Goal: Task Accomplishment & Management: Manage account settings

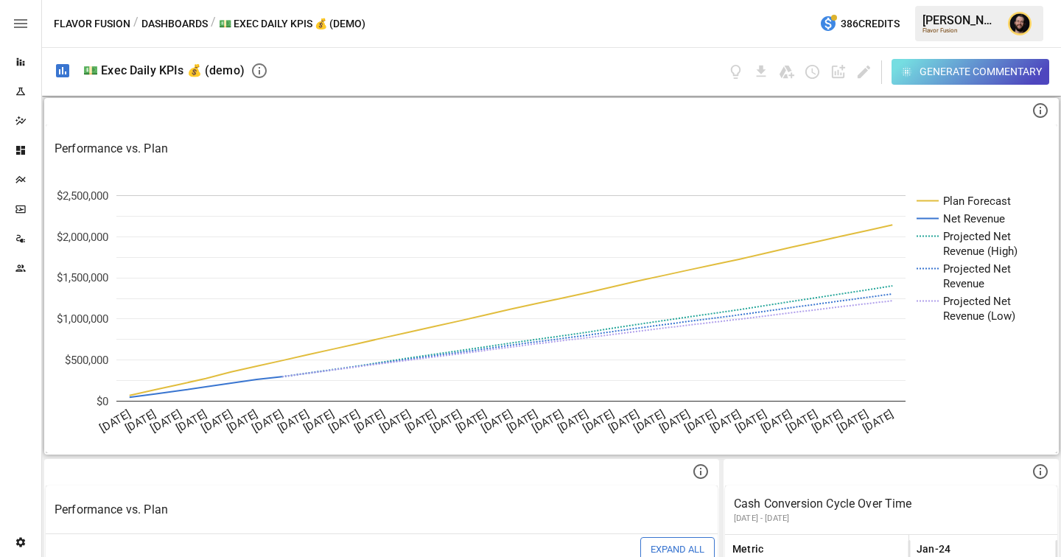
click at [368, 173] on icon "Plan Forecast Net Revenue Projected Net Revenue (High) Projected Net Revenue Pr…" at bounding box center [551, 313] width 1011 height 280
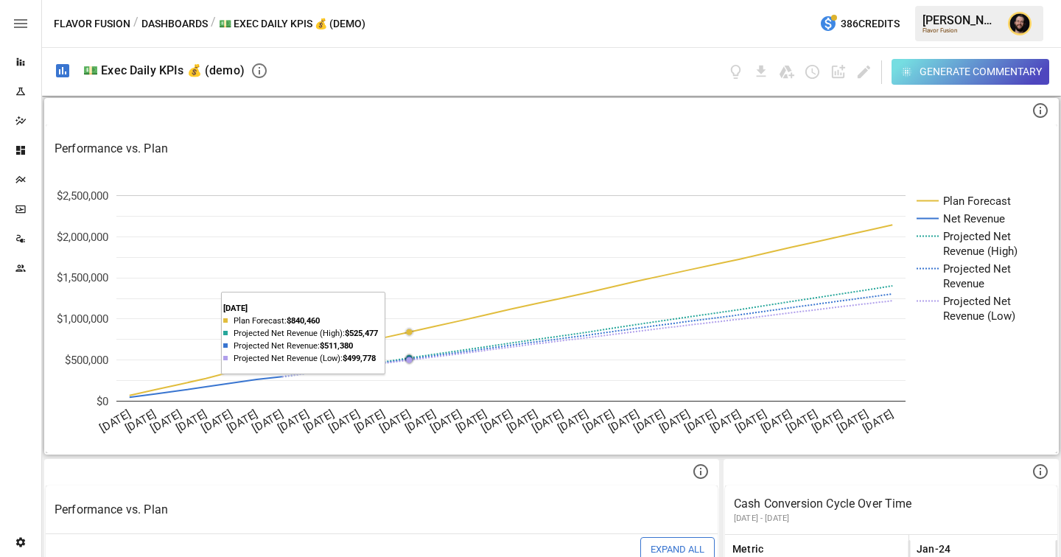
scroll to position [205, 0]
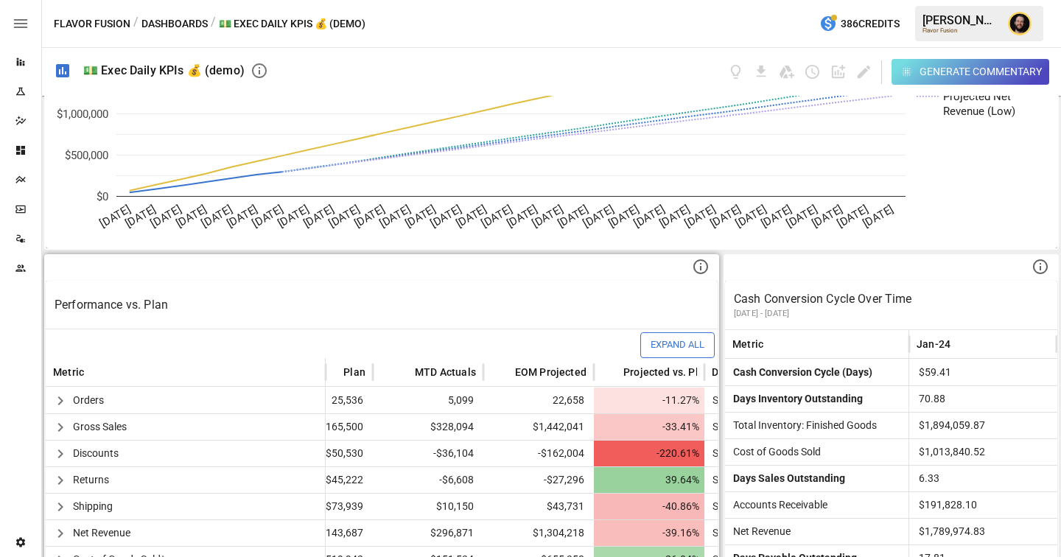
click at [475, 293] on div "Performance vs. Plan" at bounding box center [382, 305] width 672 height 48
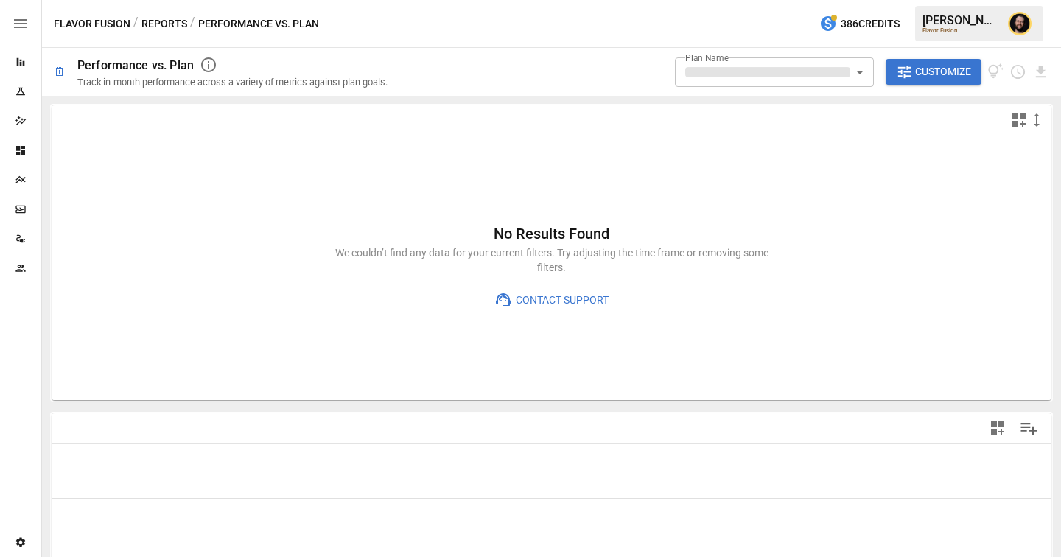
type input "**********"
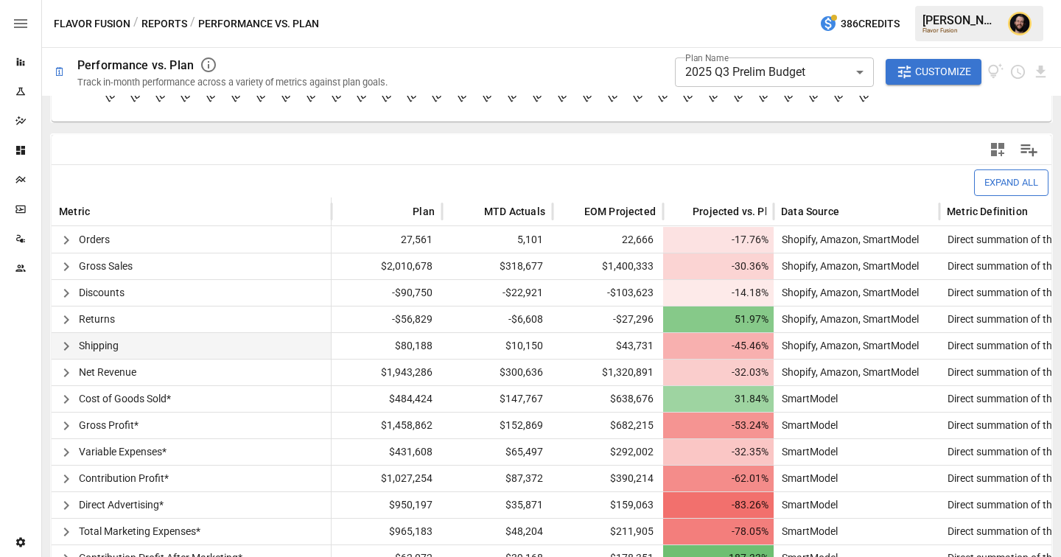
scroll to position [304, 0]
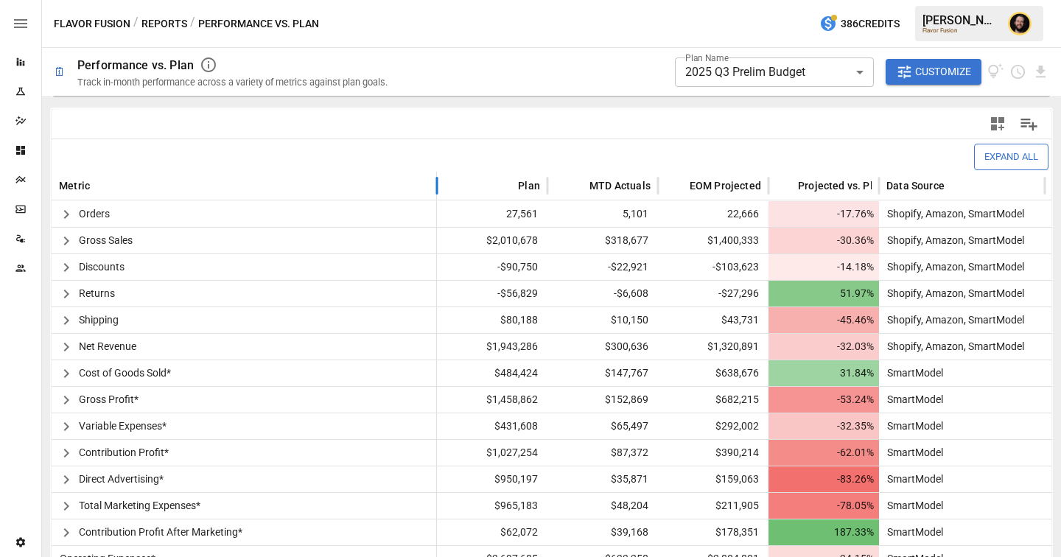
drag, startPoint x: 330, startPoint y: 183, endPoint x: 424, endPoint y: 190, distance: 94.6
click at [436, 186] on div at bounding box center [436, 186] width 7 height 29
click at [65, 343] on icon "button" at bounding box center [65, 346] width 5 height 9
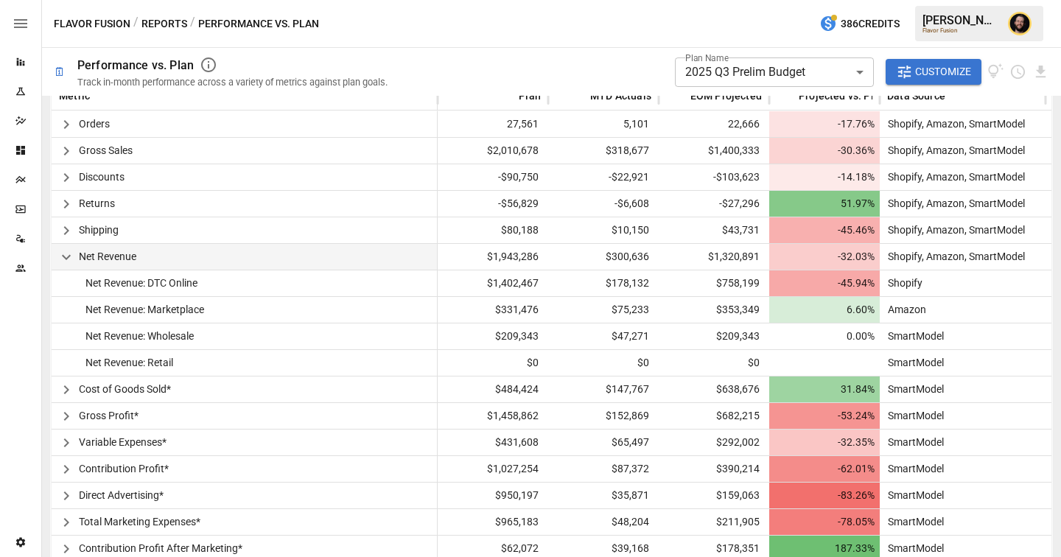
scroll to position [345, 0]
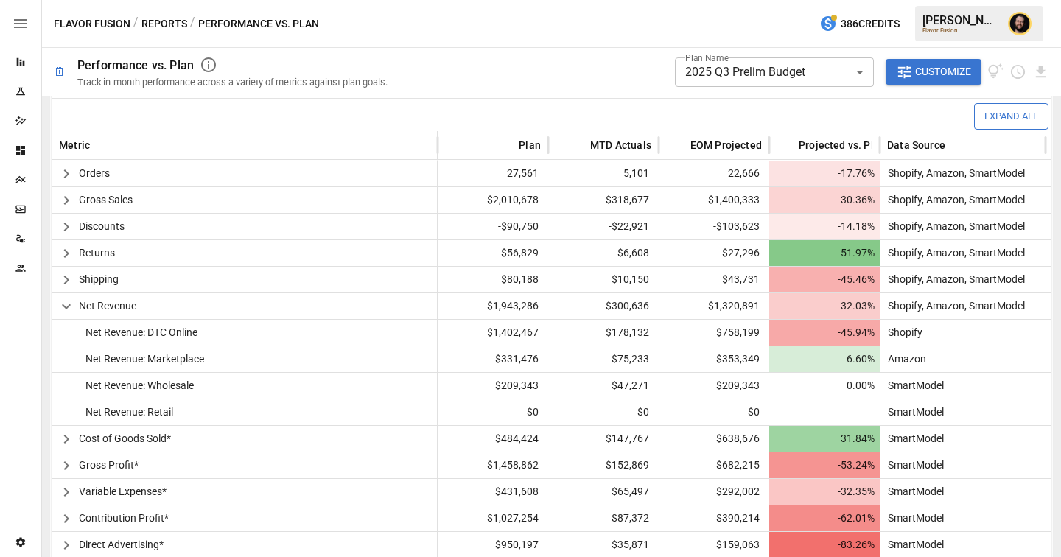
click at [843, 0] on body "**********" at bounding box center [530, 0] width 1061 height 0
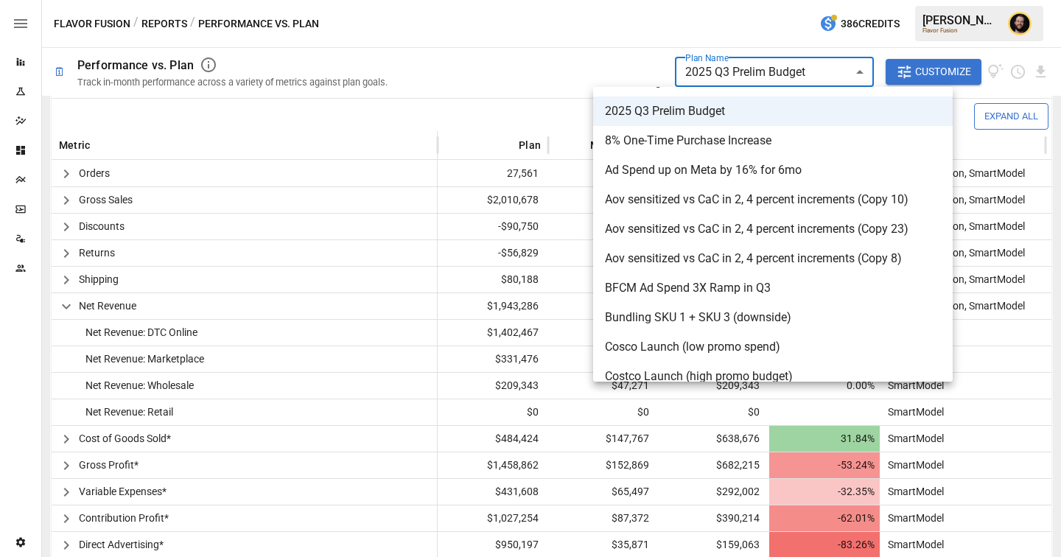
scroll to position [194, 0]
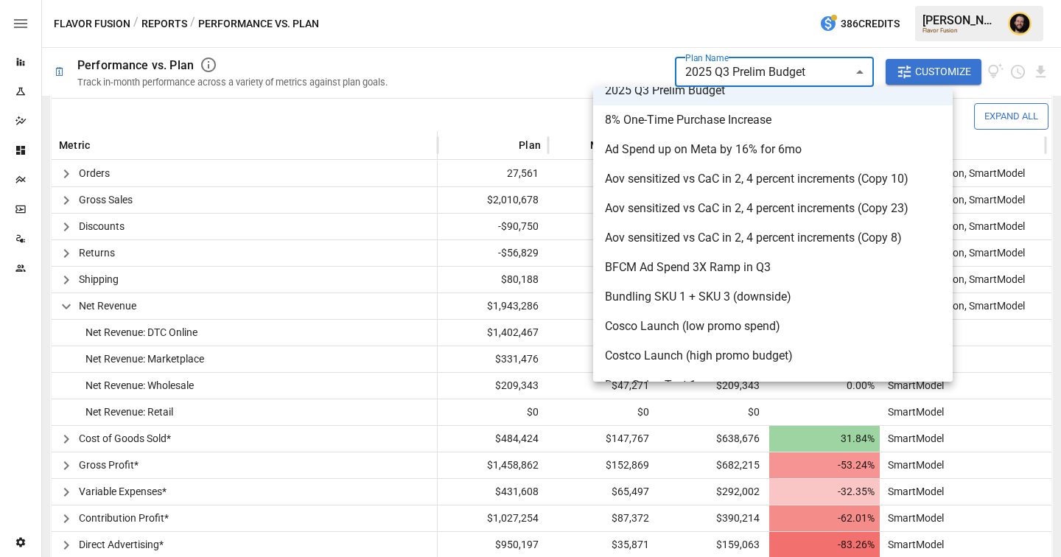
click at [503, 110] on div at bounding box center [530, 278] width 1061 height 557
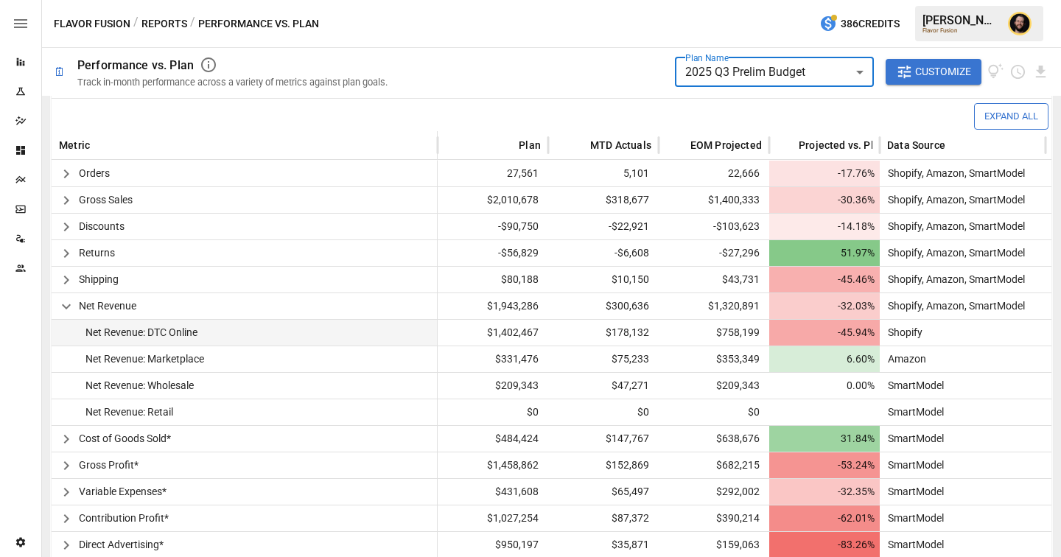
scroll to position [488, 0]
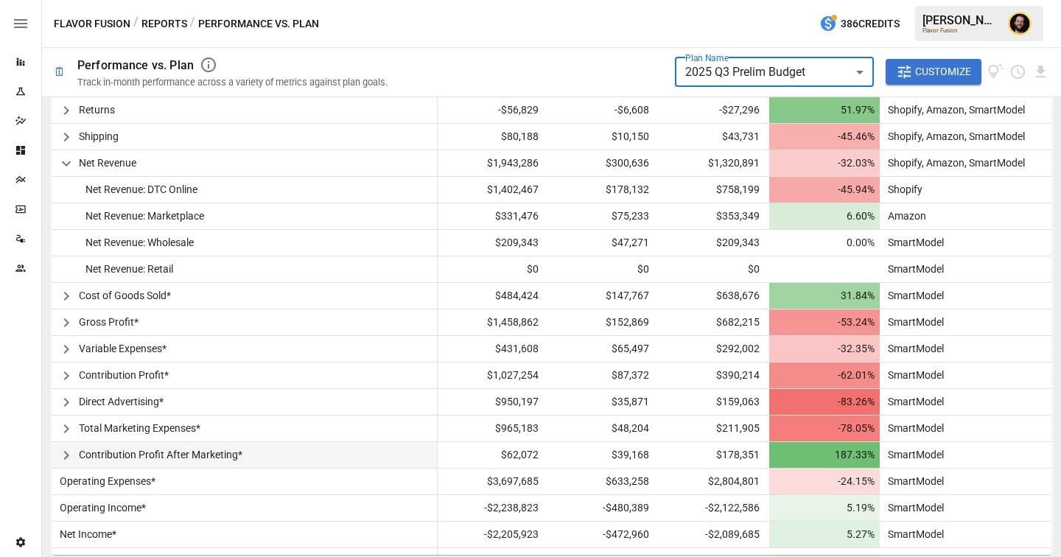
click at [66, 453] on icon "button" at bounding box center [65, 455] width 5 height 9
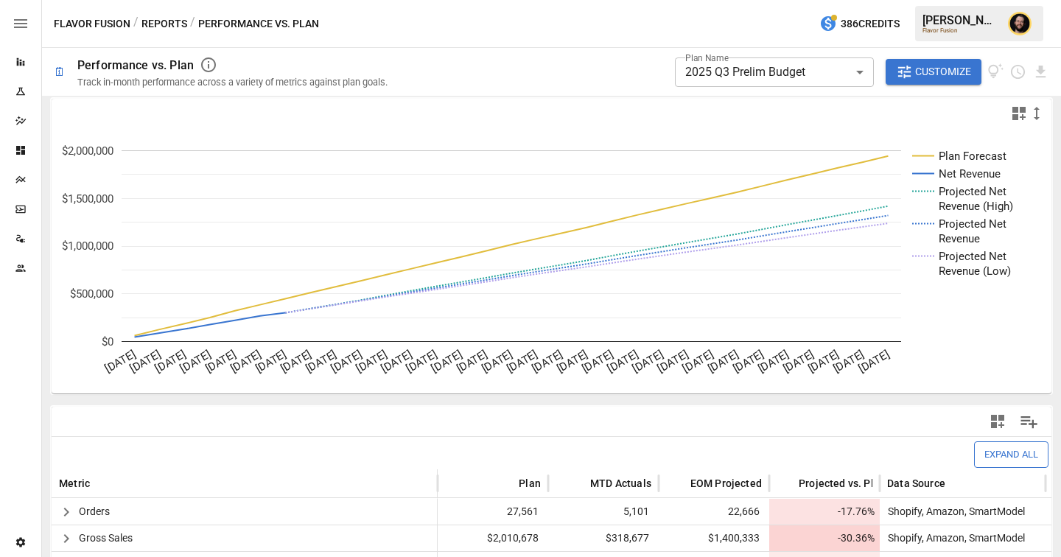
scroll to position [0, 0]
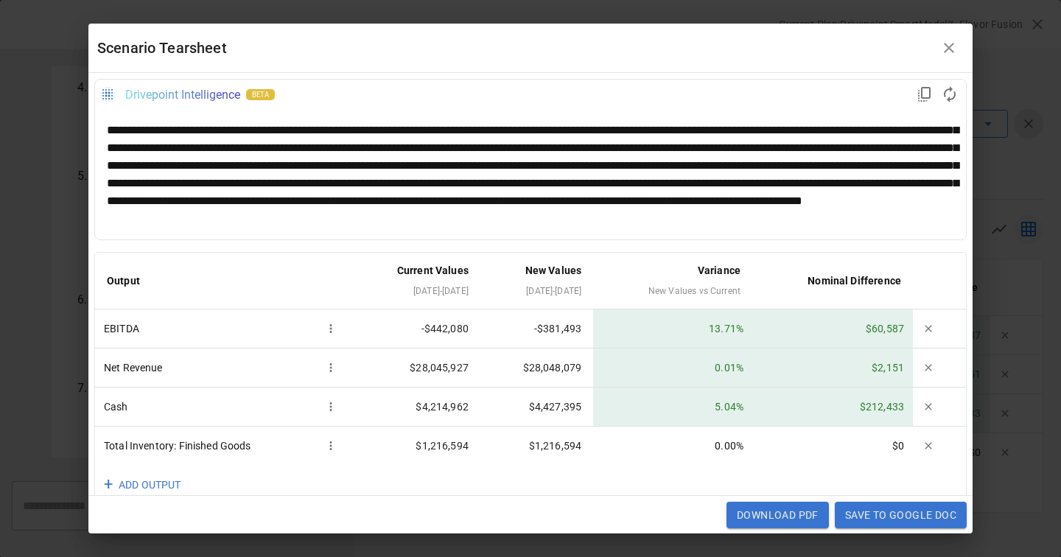
click at [390, 153] on div "**********" at bounding box center [530, 175] width 847 height 106
click at [625, 133] on div "**********" at bounding box center [530, 175] width 847 height 106
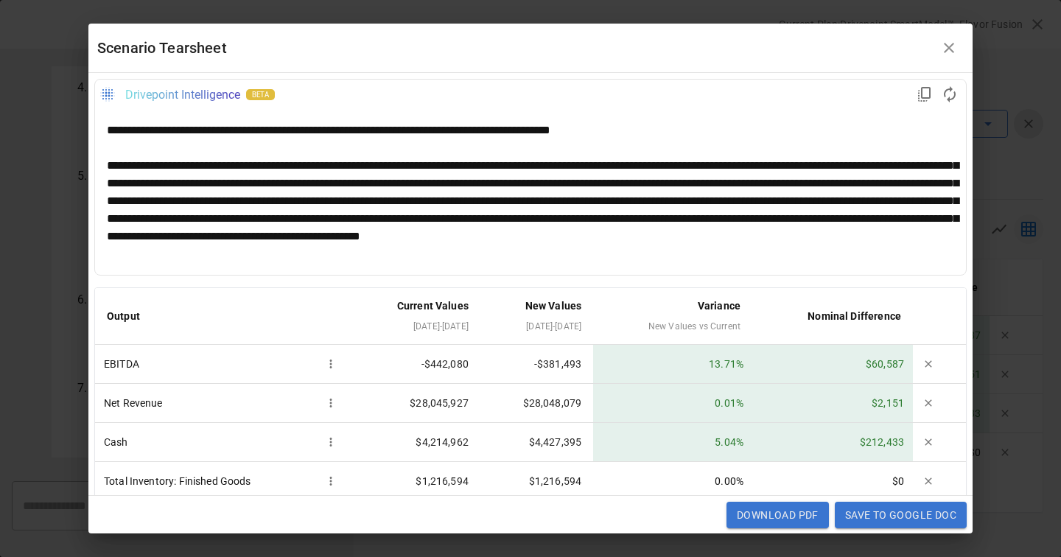
click at [591, 220] on div "**********" at bounding box center [530, 210] width 847 height 106
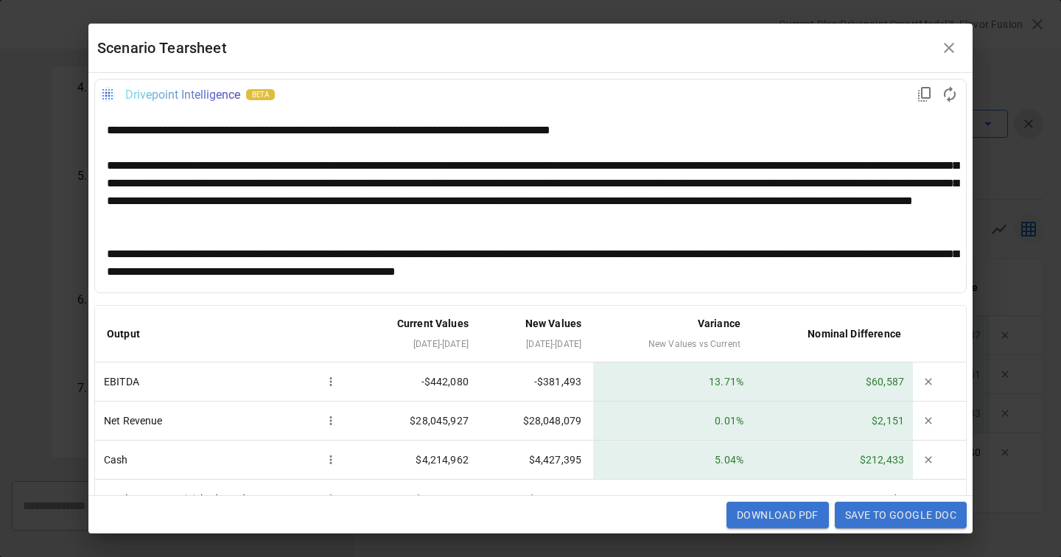
scroll to position [169, 0]
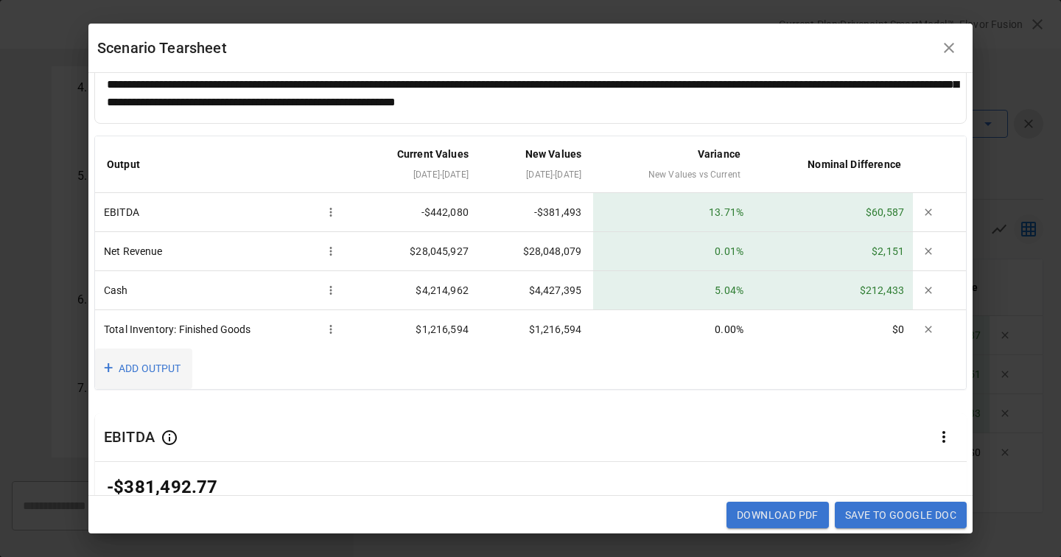
click at [159, 359] on button "+ ADD OUTPUT" at bounding box center [143, 368] width 97 height 41
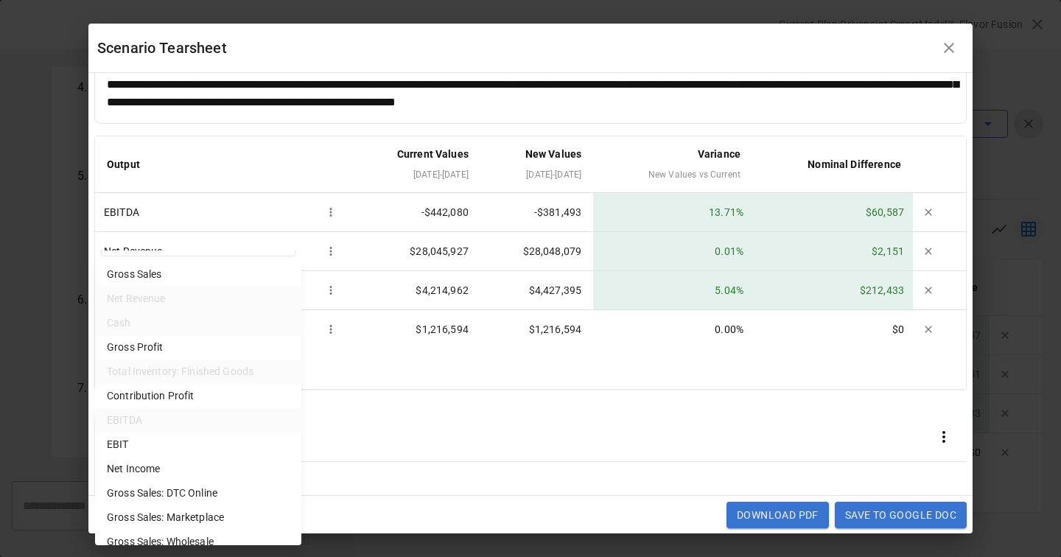
scroll to position [76, 0]
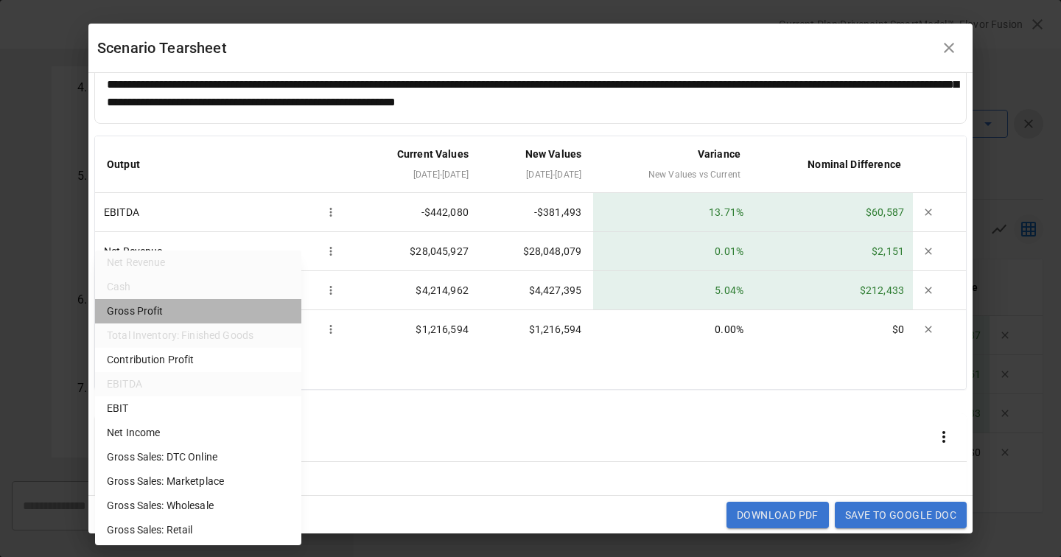
click at [157, 306] on li "Gross Profit" at bounding box center [198, 311] width 206 height 24
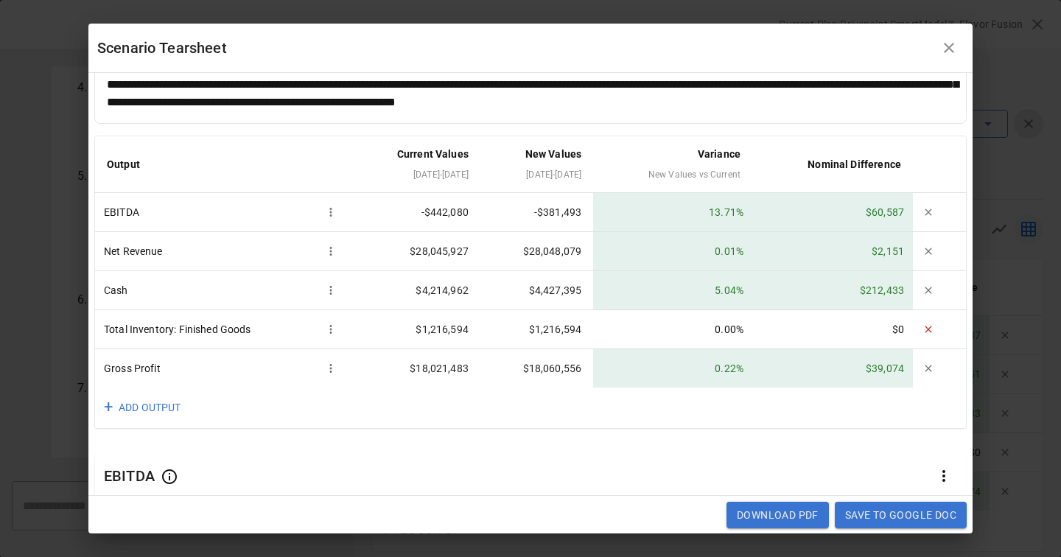
click at [933, 329] on icon "button" at bounding box center [928, 329] width 12 height 12
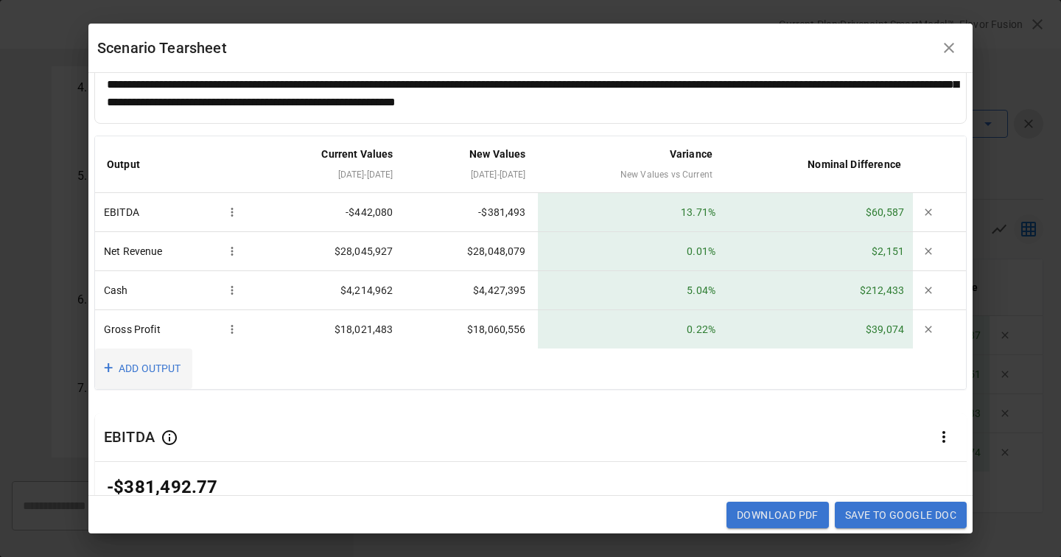
click at [155, 357] on button "+ ADD OUTPUT" at bounding box center [143, 368] width 97 height 41
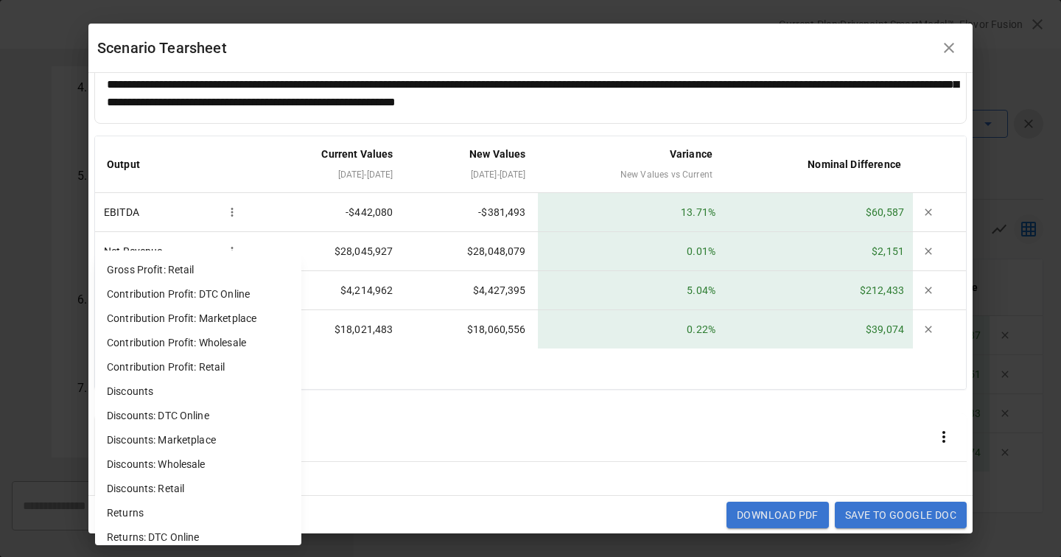
scroll to position [1002, 0]
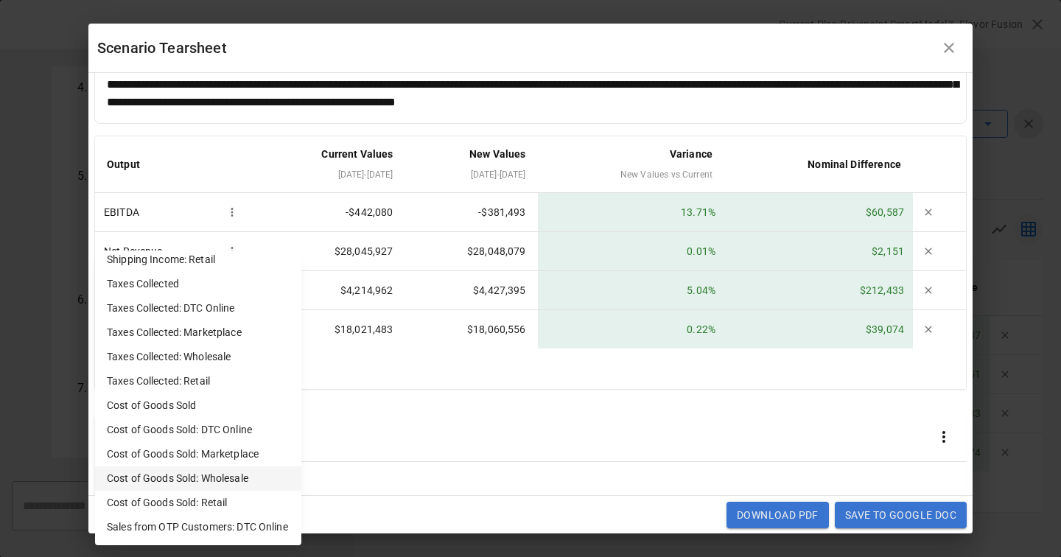
click at [216, 481] on li "Cost of Goods Sold: Wholesale" at bounding box center [198, 478] width 206 height 24
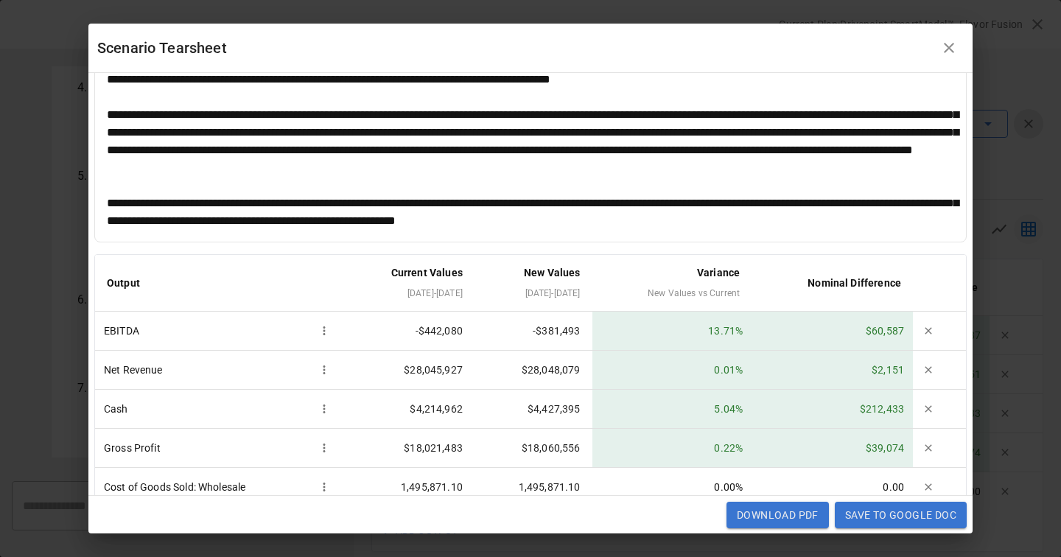
scroll to position [18, 0]
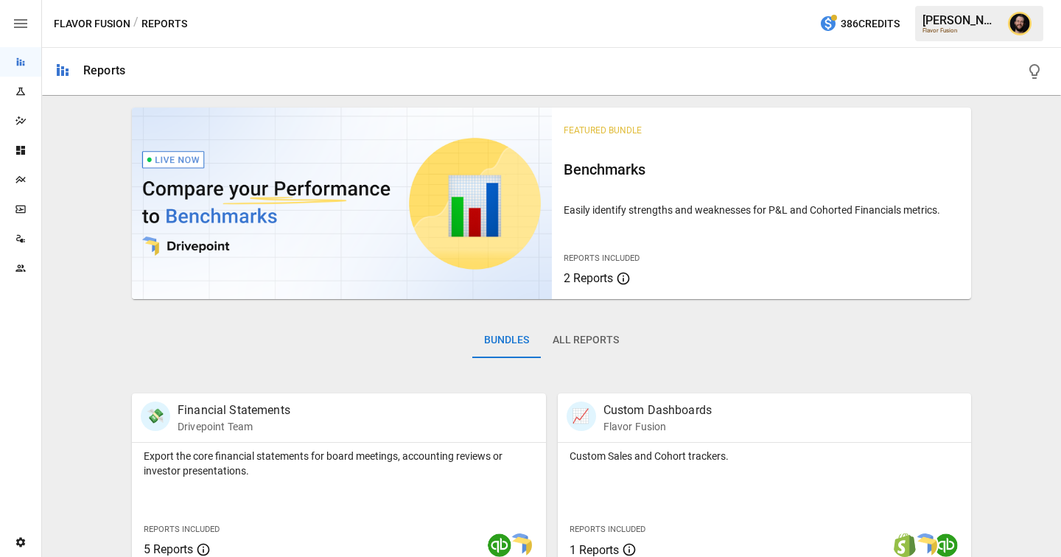
scroll to position [427, 0]
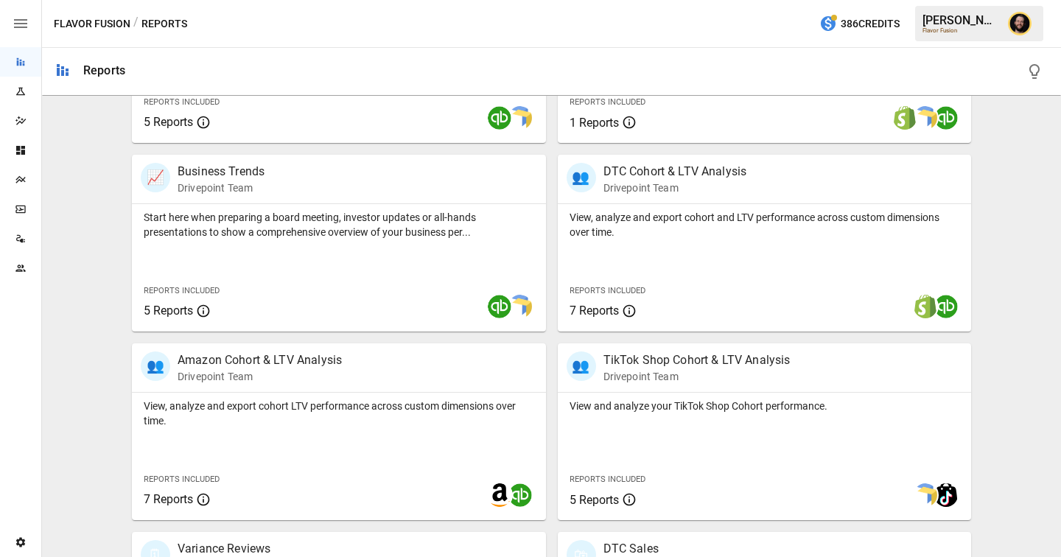
click at [21, 171] on div "Plans" at bounding box center [20, 179] width 41 height 29
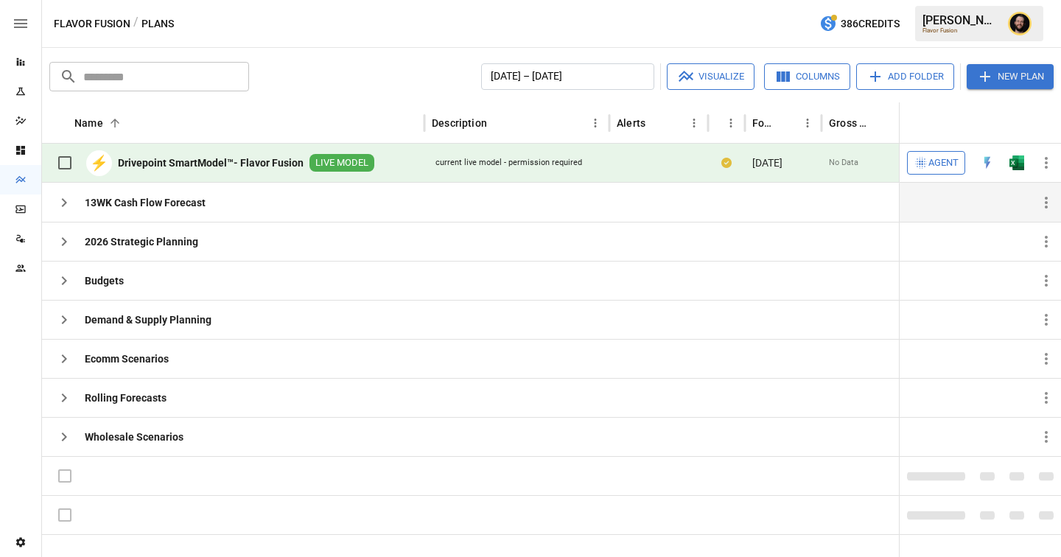
click at [60, 208] on icon "button" at bounding box center [64, 203] width 18 height 18
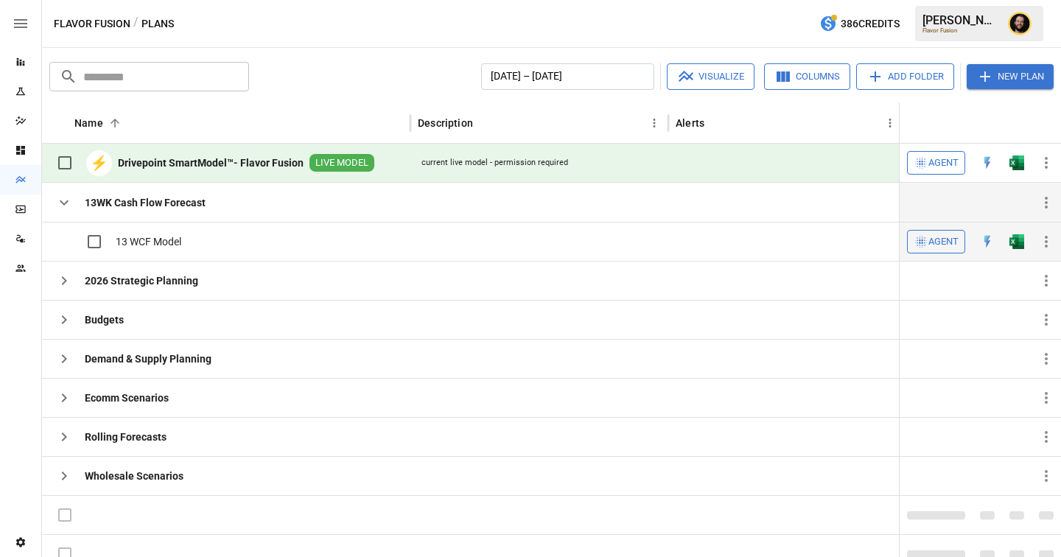
click at [1017, 242] on img "Open in Excel" at bounding box center [1016, 241] width 15 height 15
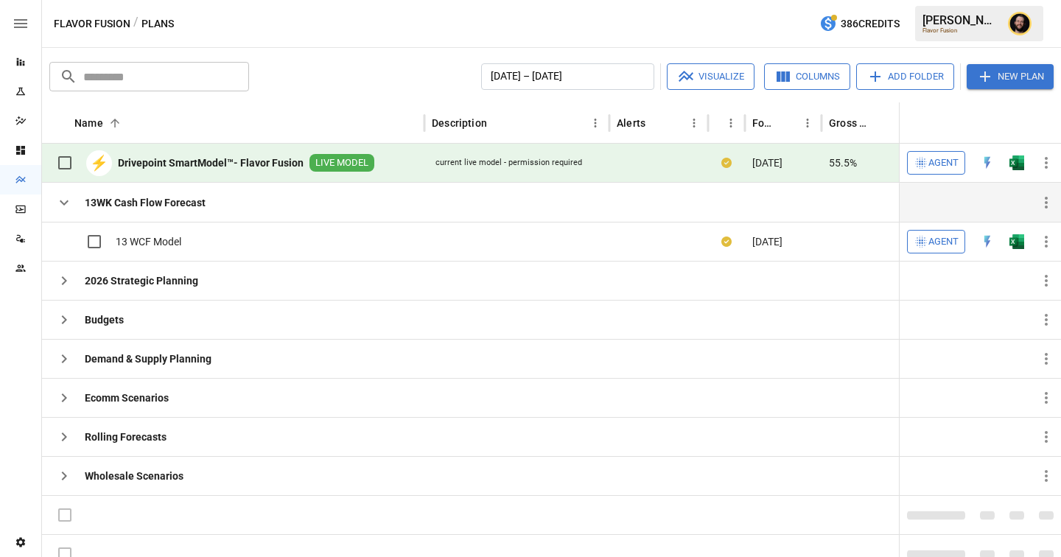
click at [65, 201] on icon "button" at bounding box center [64, 203] width 18 height 18
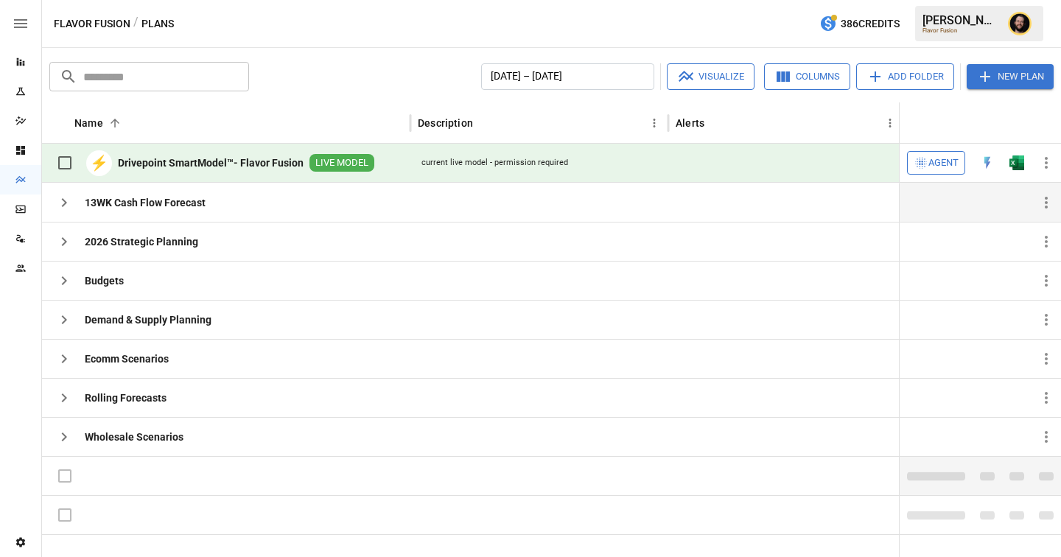
click at [72, 480] on label at bounding box center [64, 475] width 31 height 31
click at [66, 477] on label at bounding box center [64, 475] width 31 height 31
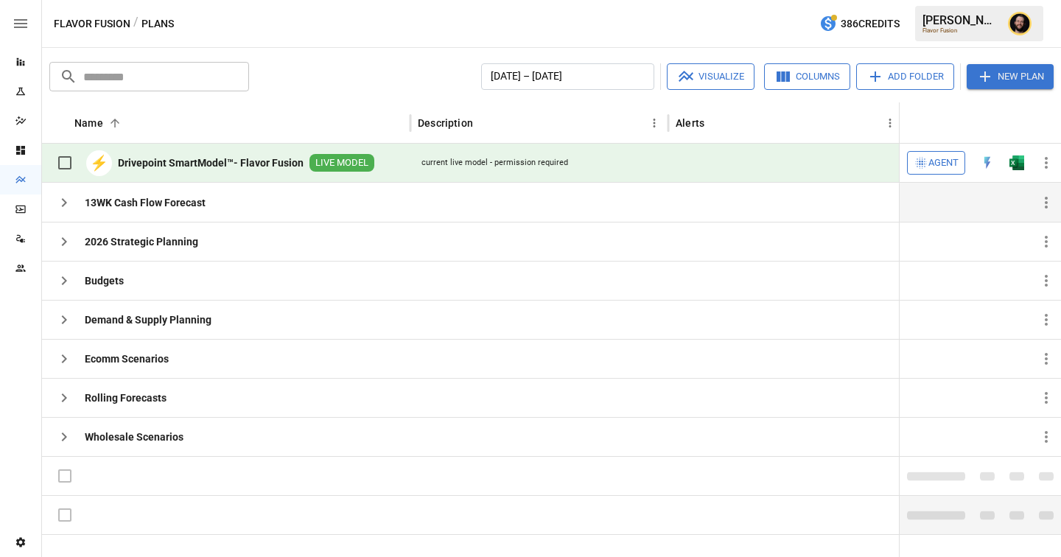
click at [63, 505] on label at bounding box center [64, 514] width 31 height 31
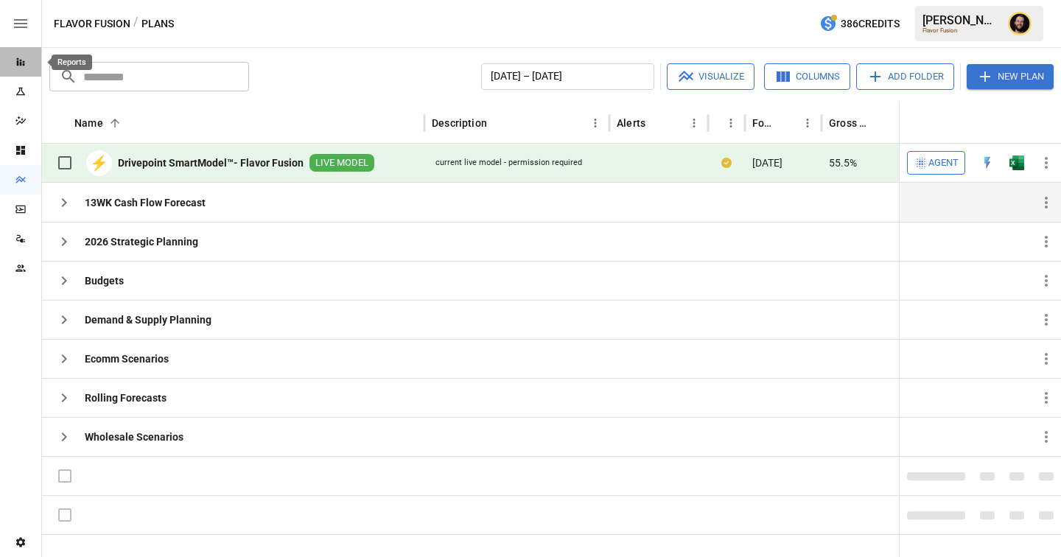
click at [23, 66] on icon "Reports" at bounding box center [21, 62] width 12 height 12
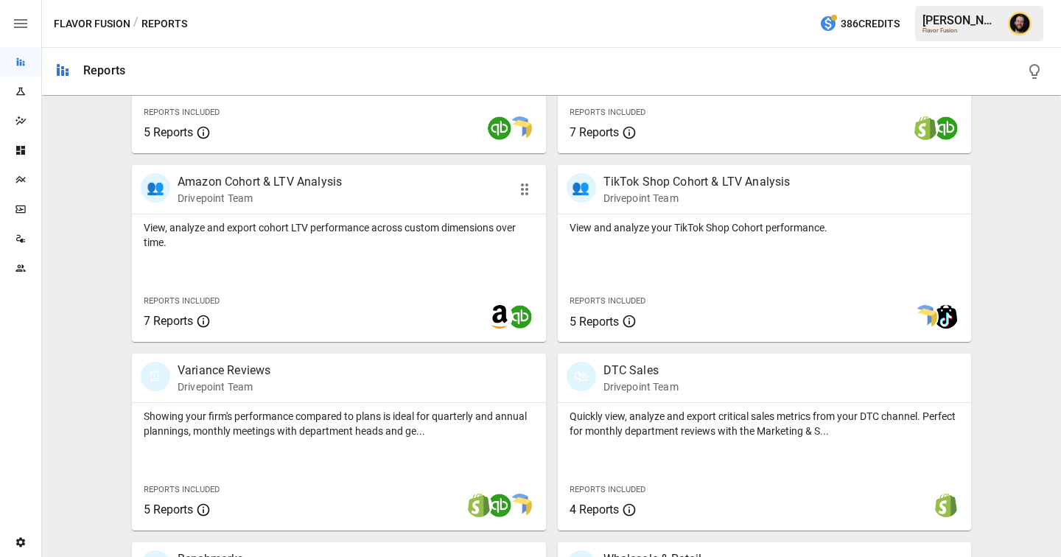
scroll to position [608, 0]
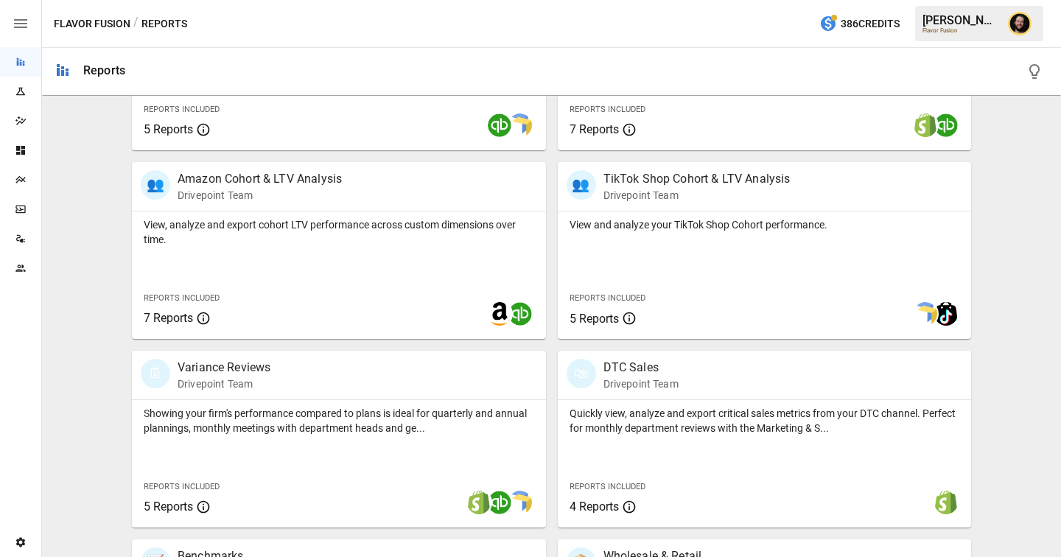
click at [18, 176] on icon "Plans" at bounding box center [21, 180] width 12 height 12
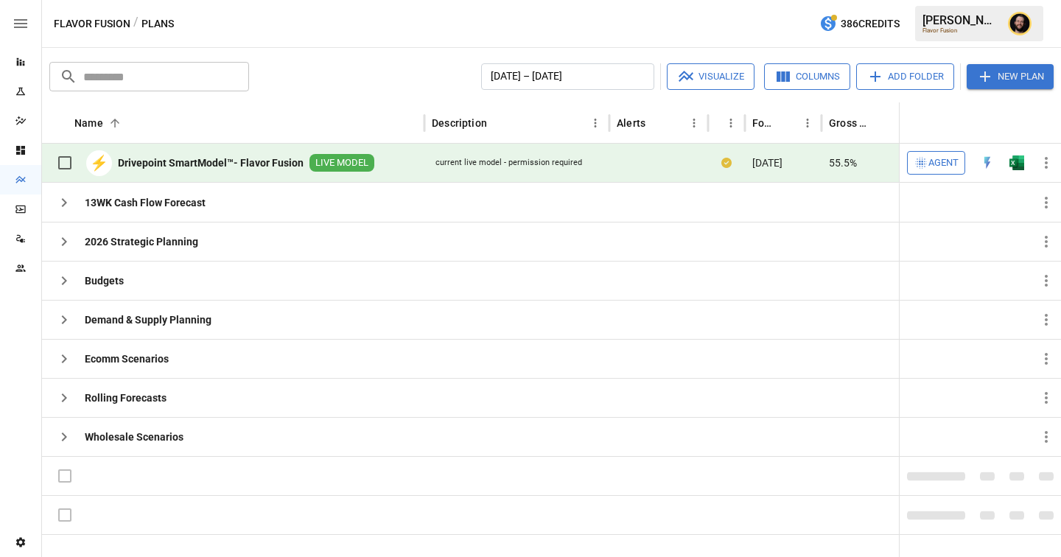
click at [940, 172] on button "Agent" at bounding box center [936, 163] width 58 height 24
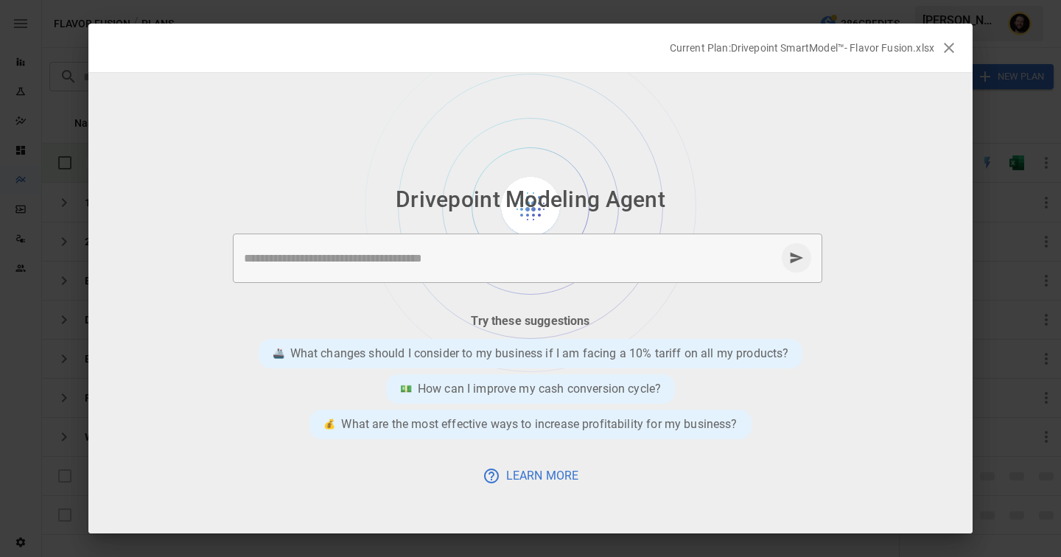
click at [521, 248] on div "* ​" at bounding box center [527, 257] width 589 height 49
